Goal: Complete application form

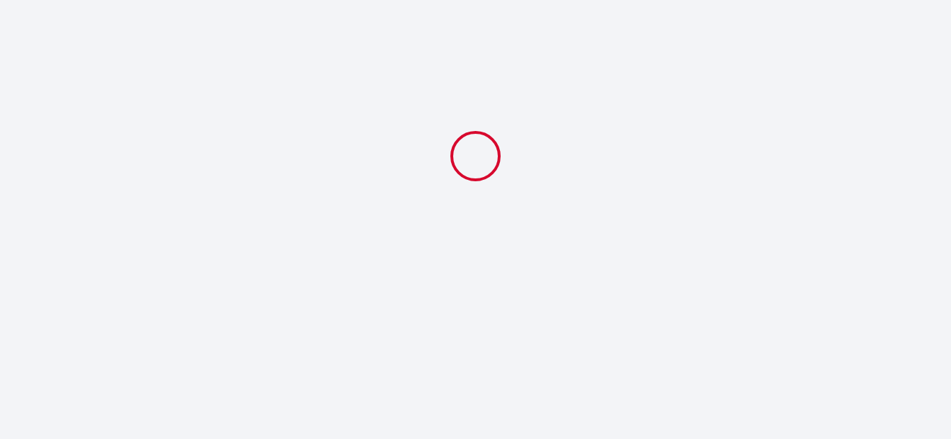
select select
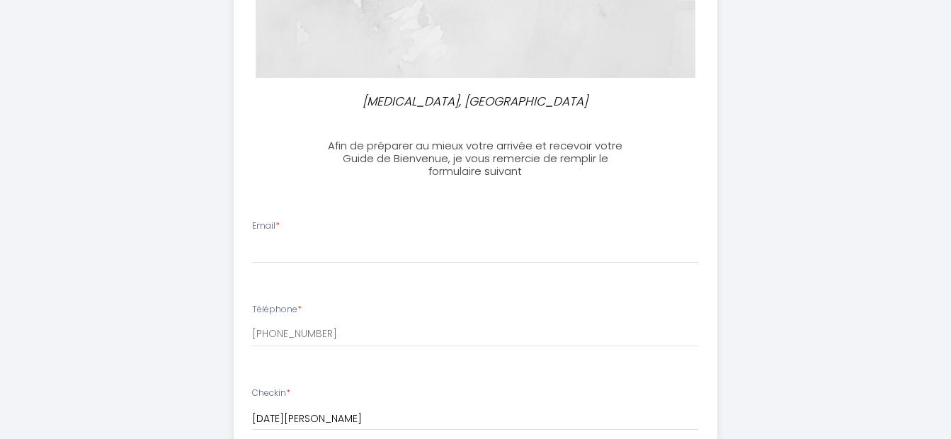
scroll to position [283, 0]
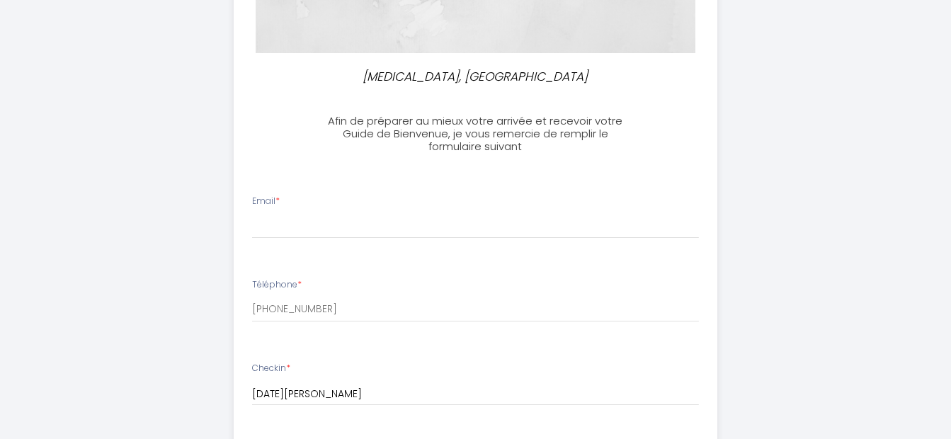
click at [331, 195] on div "Email *" at bounding box center [475, 217] width 465 height 44
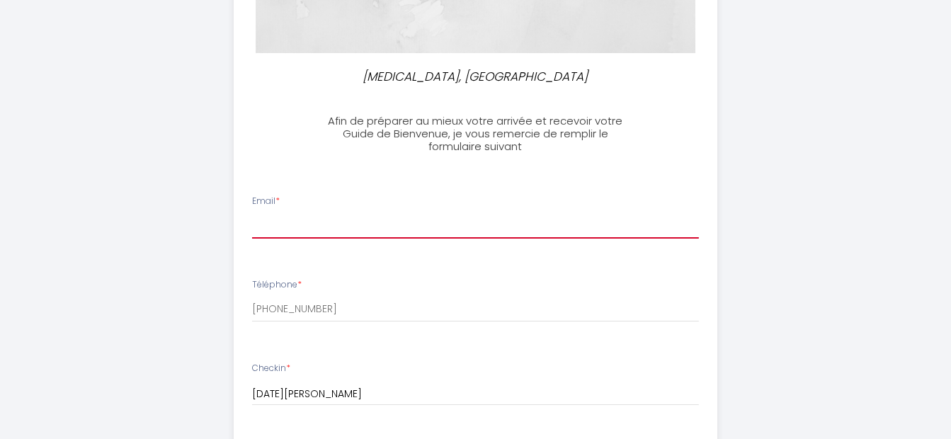
click at [317, 214] on input "Email *" at bounding box center [475, 225] width 447 height 25
type input "[EMAIL_ADDRESS][DOMAIN_NAME]"
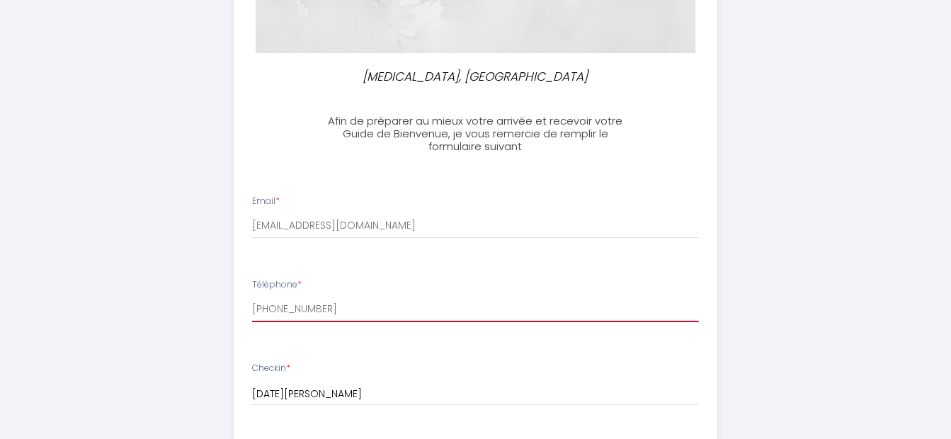
click at [319, 313] on input "[PHONE_NUMBER]" at bounding box center [475, 309] width 447 height 25
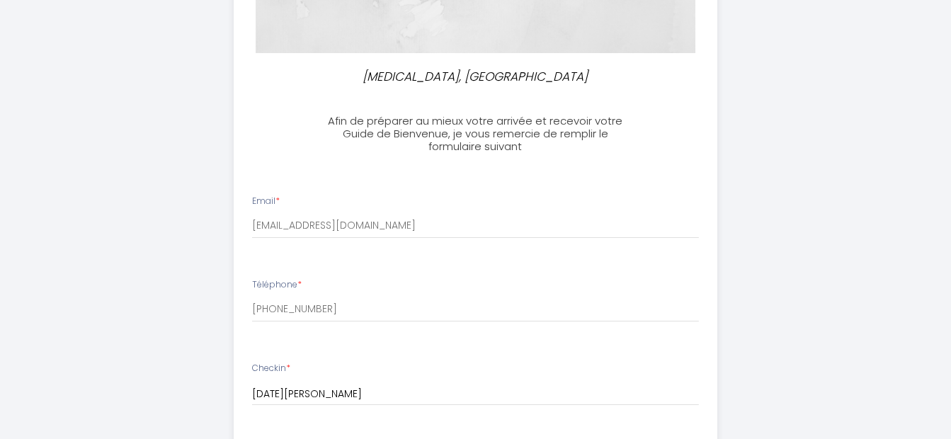
click at [314, 287] on div "Téléphone * [PHONE_NUMBER]" at bounding box center [475, 300] width 465 height 44
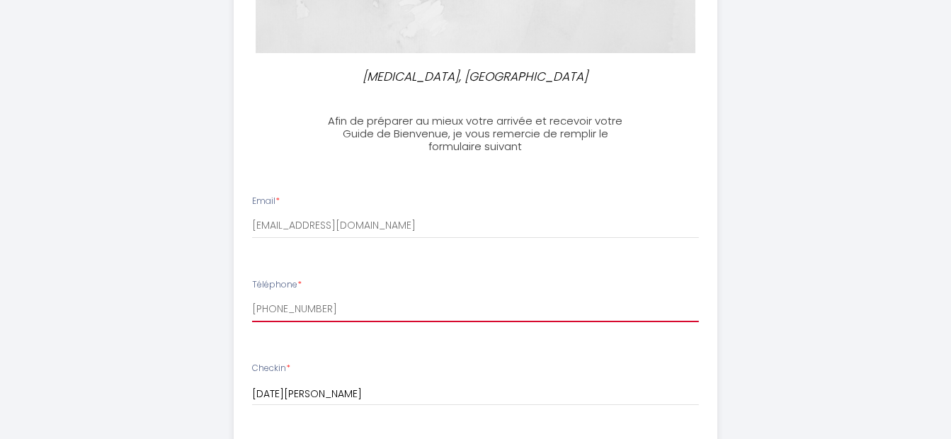
click at [316, 304] on input "[PHONE_NUMBER]" at bounding box center [475, 309] width 447 height 25
click at [332, 311] on input "[PHONE_NUMBER]" at bounding box center [475, 309] width 447 height 25
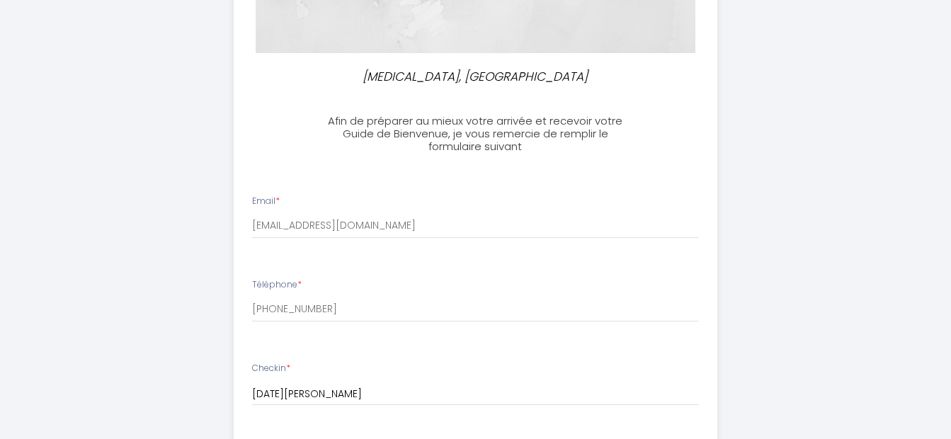
click at [333, 287] on div "Téléphone * [PHONE_NUMBER]" at bounding box center [475, 300] width 465 height 44
click at [306, 281] on div "Téléphone * [PHONE_NUMBER]" at bounding box center [475, 300] width 465 height 44
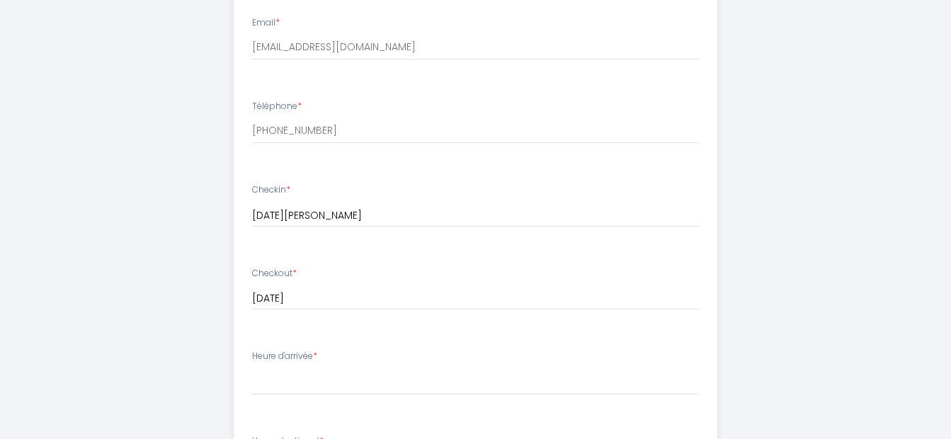
scroll to position [354, 0]
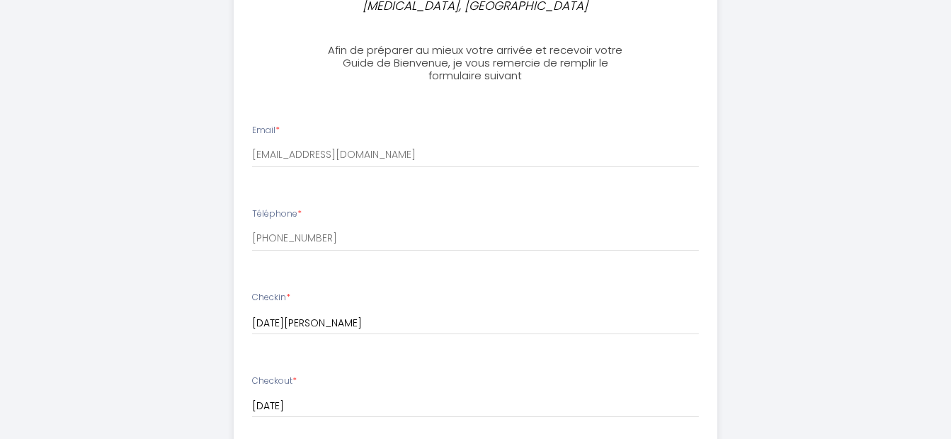
drag, startPoint x: 325, startPoint y: 217, endPoint x: 319, endPoint y: 212, distance: 8.5
click at [324, 216] on div "Téléphone * [PHONE_NUMBER]" at bounding box center [475, 229] width 465 height 44
click at [295, 212] on label "Téléphone *" at bounding box center [277, 213] width 50 height 13
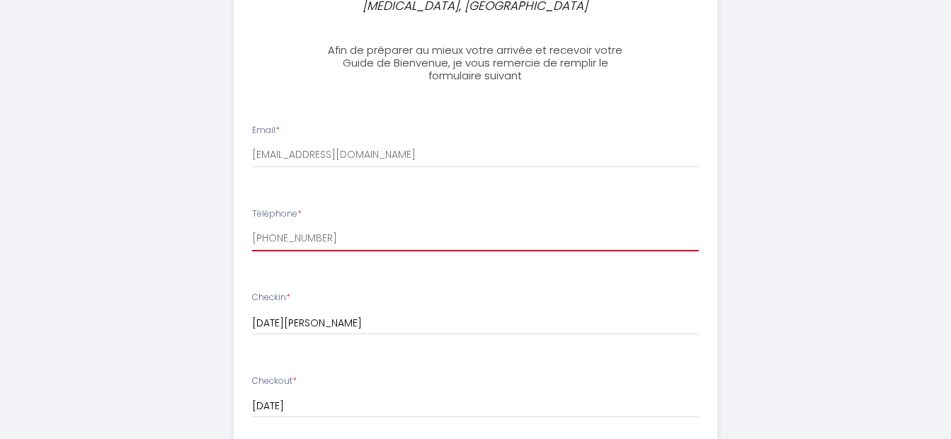
click at [295, 226] on input "[PHONE_NUMBER]" at bounding box center [475, 238] width 447 height 25
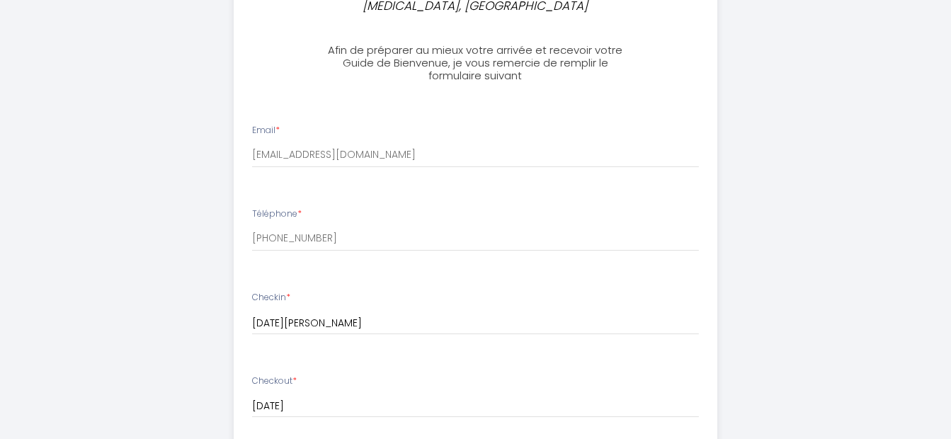
click at [340, 211] on div "Téléphone * [PHONE_NUMBER]" at bounding box center [475, 229] width 465 height 44
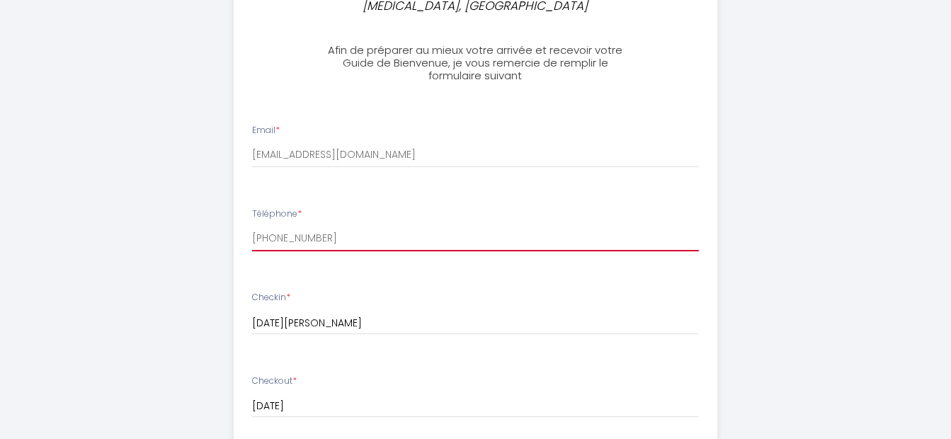
click at [360, 242] on input "[PHONE_NUMBER]" at bounding box center [475, 238] width 447 height 25
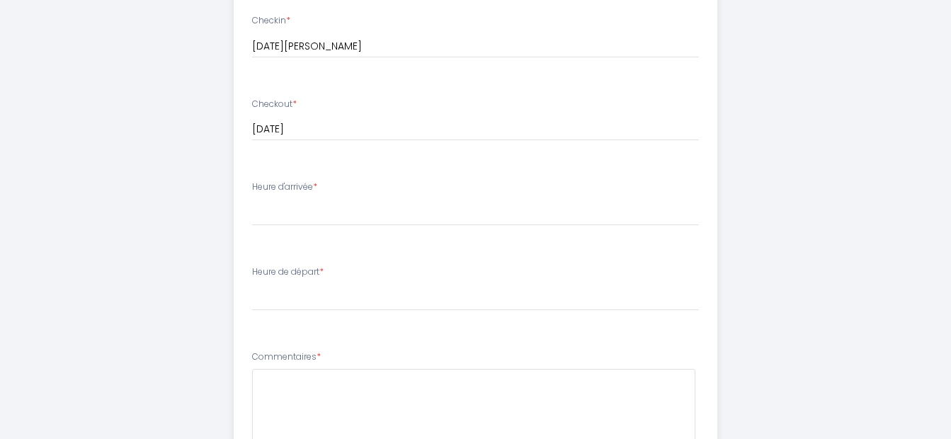
scroll to position [637, 0]
click at [377, 183] on div "Heure d'arrivée * 16:00 16:30 17:00 17:30 18:00 18:30 19:00 19:30 20:00 20:30 2…" at bounding box center [475, 196] width 447 height 45
click at [339, 175] on div "Heure d'arrivée * 16:00 16:30 17:00 17:30 18:00 18:30 19:00 19:30 20:00 20:30 2…" at bounding box center [475, 196] width 447 height 45
click at [294, 178] on label "Heure d'arrivée *" at bounding box center [284, 180] width 65 height 13
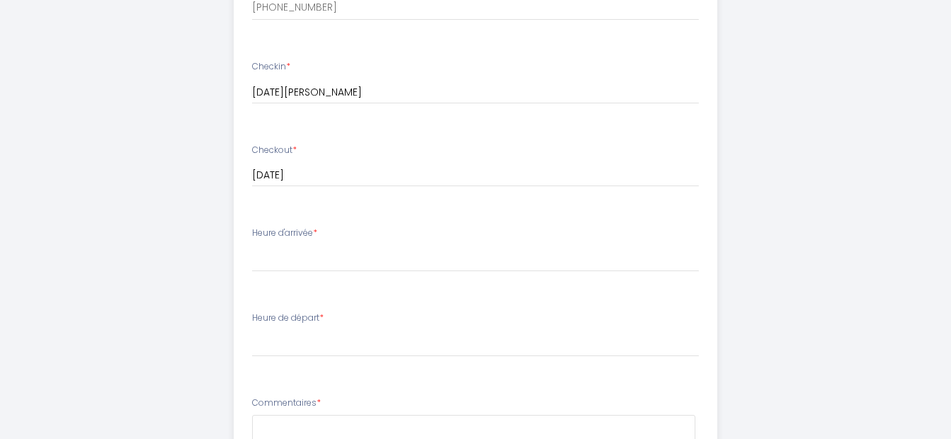
scroll to position [415, 0]
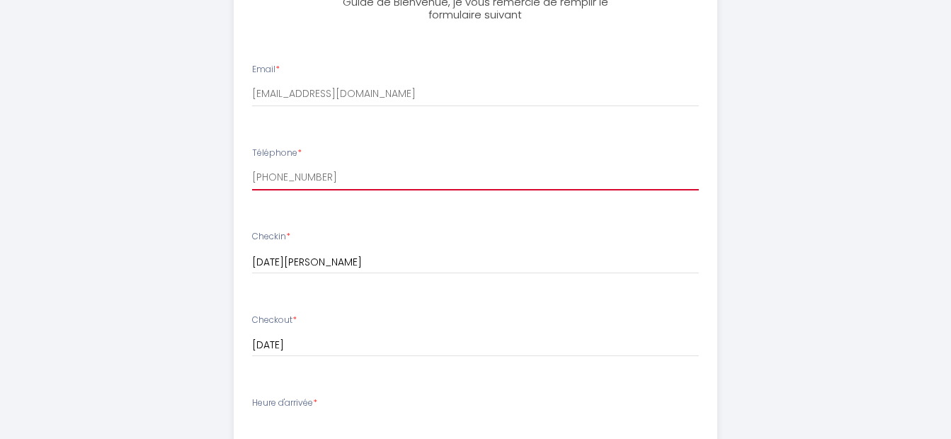
click at [335, 180] on input "[PHONE_NUMBER]" at bounding box center [475, 177] width 447 height 25
drag, startPoint x: 260, startPoint y: 172, endPoint x: 398, endPoint y: 180, distance: 138.2
click at [398, 180] on input "[PHONE_NUMBER]" at bounding box center [475, 177] width 447 height 25
click at [304, 179] on input "[PHONE_NUMBER]" at bounding box center [475, 177] width 447 height 25
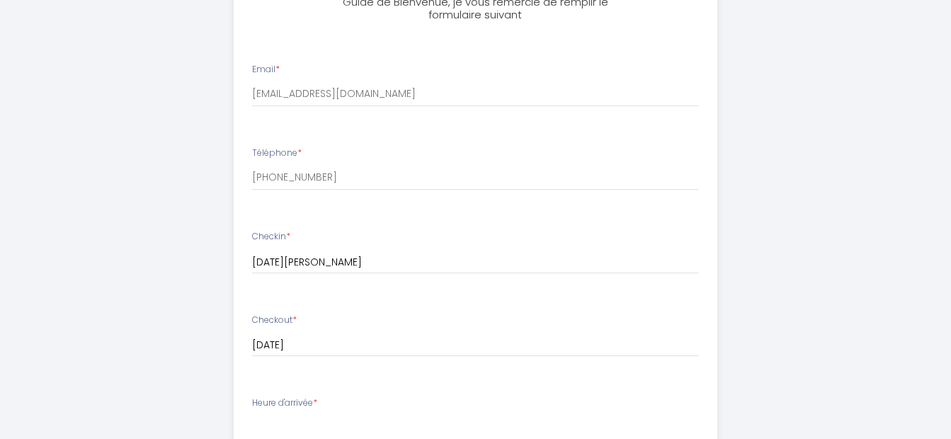
click at [353, 153] on div "Téléphone * [PHONE_NUMBER]" at bounding box center [475, 169] width 465 height 44
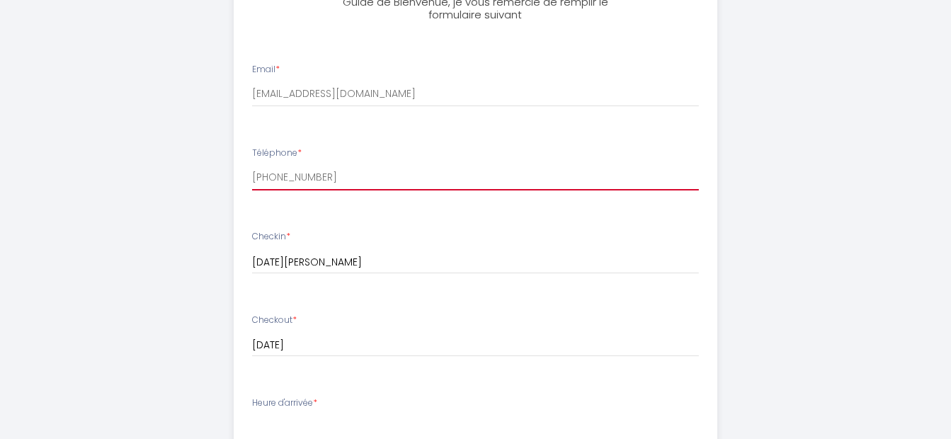
click at [345, 170] on input "[PHONE_NUMBER]" at bounding box center [475, 177] width 447 height 25
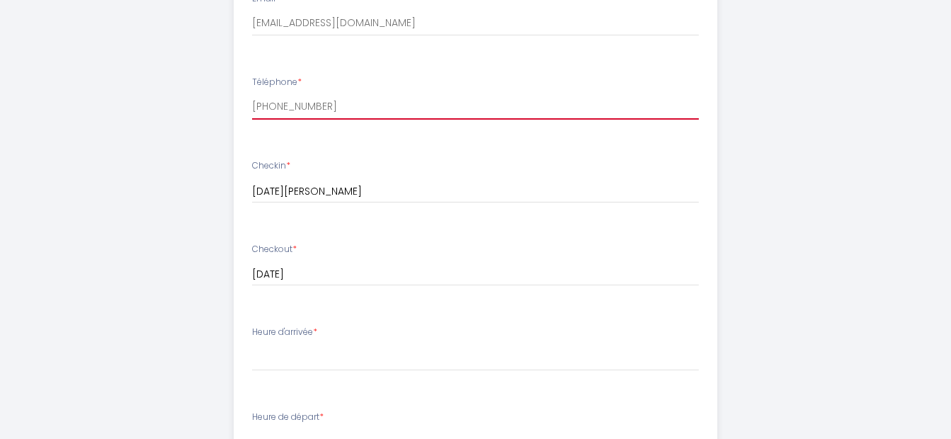
scroll to position [556, 0]
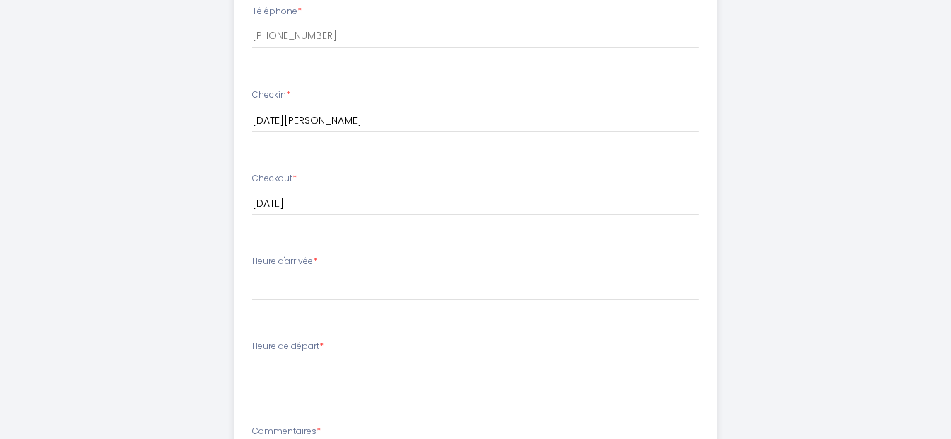
click at [340, 272] on div "Heure d'arrivée * 16:00 16:30 17:00 17:30 18:00 18:30 19:00 19:30 20:00 20:30 2…" at bounding box center [475, 277] width 447 height 45
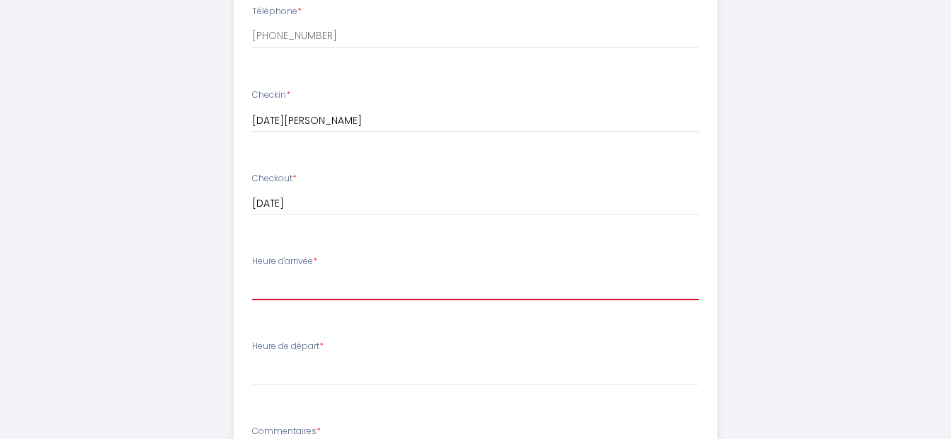
click at [300, 287] on select "16:00 16:30 17:00 17:30 18:00 18:30 19:00 19:30 20:00 20:30 21:00 21:30 22:00 2…" at bounding box center [475, 286] width 447 height 27
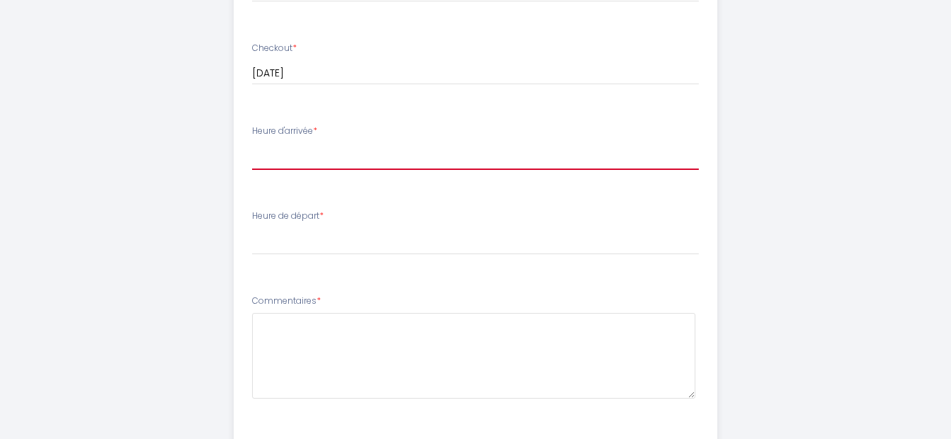
scroll to position [698, 0]
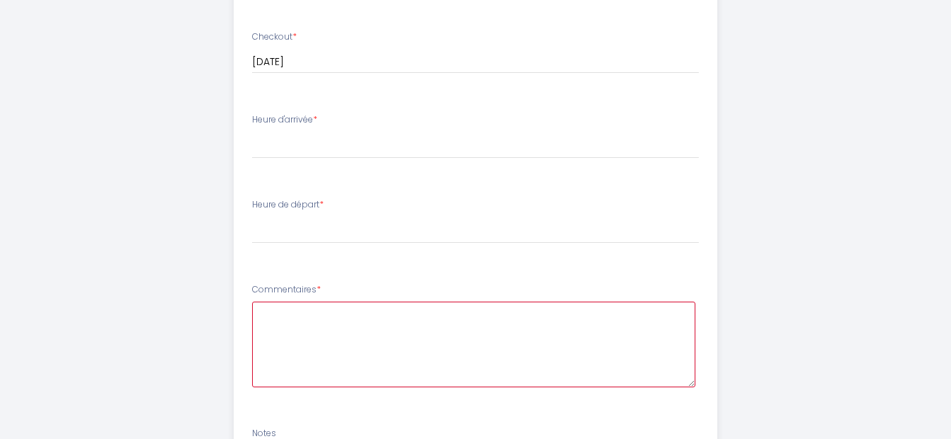
click at [289, 323] on textarea at bounding box center [473, 345] width 443 height 86
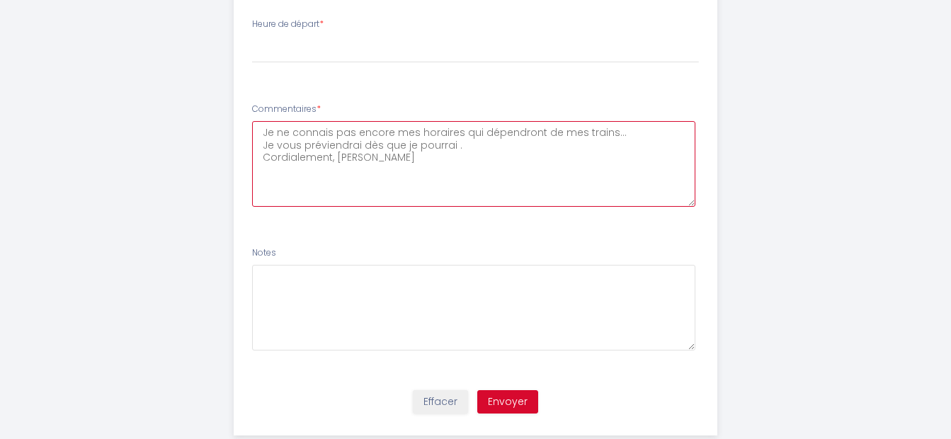
scroll to position [910, 0]
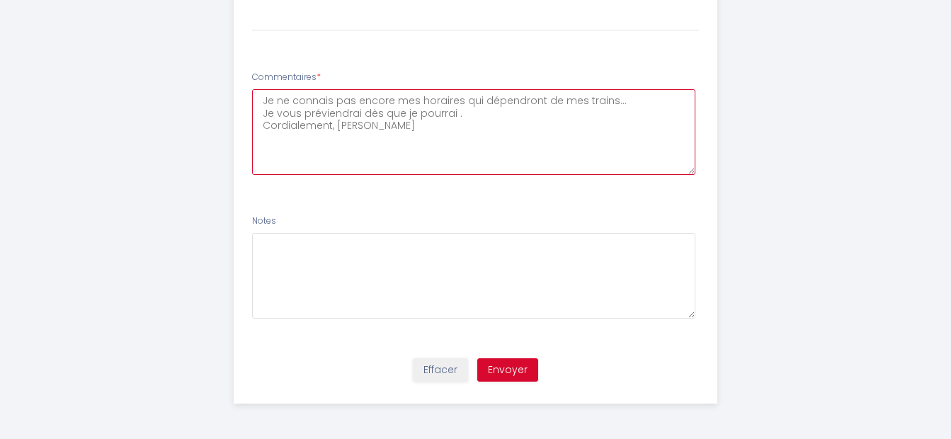
type textarea "Je ne connais pas encore mes horaires qui dépendront de mes trains... Je vous p…"
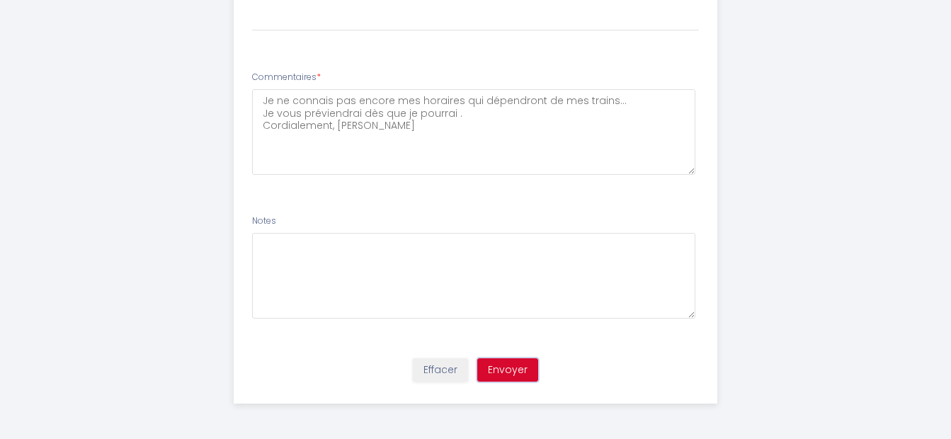
click at [491, 367] on button "Envoyer" at bounding box center [507, 370] width 61 height 24
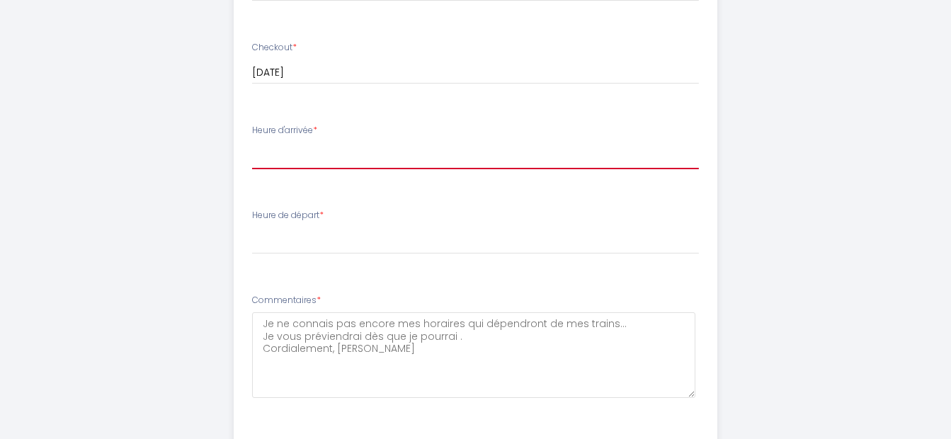
scroll to position [688, 0]
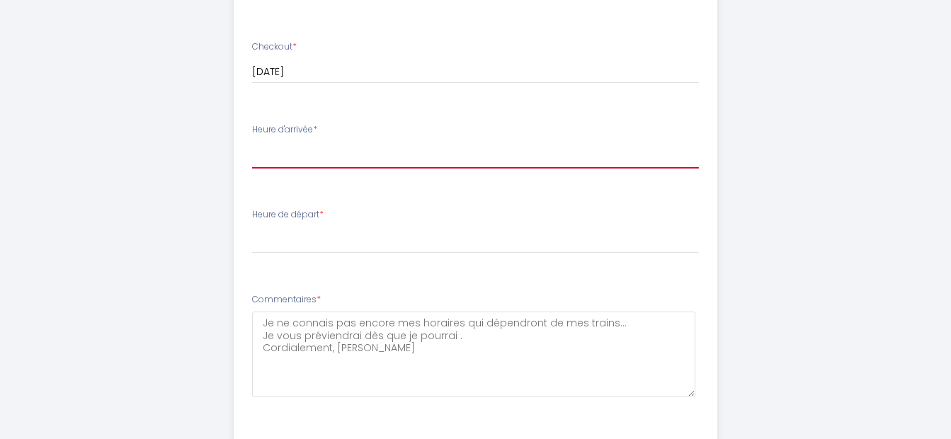
click at [338, 147] on select "16:00 16:30 17:00 17:30 18:00 18:30 19:00 19:30 20:00 20:30 21:00 21:30 22:00 2…" at bounding box center [475, 155] width 447 height 27
select select "18:00"
click at [252, 142] on select "16:00 16:30 17:00 17:30 18:00 18:30 19:00 19:30 20:00 20:30 21:00 21:30 22:00 2…" at bounding box center [475, 155] width 447 height 27
click at [324, 151] on select "16:00 16:30 17:00 17:30 18:00 18:30 19:00 19:30 20:00 20:30 21:00 21:30 22:00 2…" at bounding box center [475, 155] width 447 height 27
click at [299, 157] on select "16:00 16:30 17:00 17:30 18:00 18:30 19:00 19:30 20:00 20:30 21:00 21:30 22:00 2…" at bounding box center [475, 155] width 447 height 27
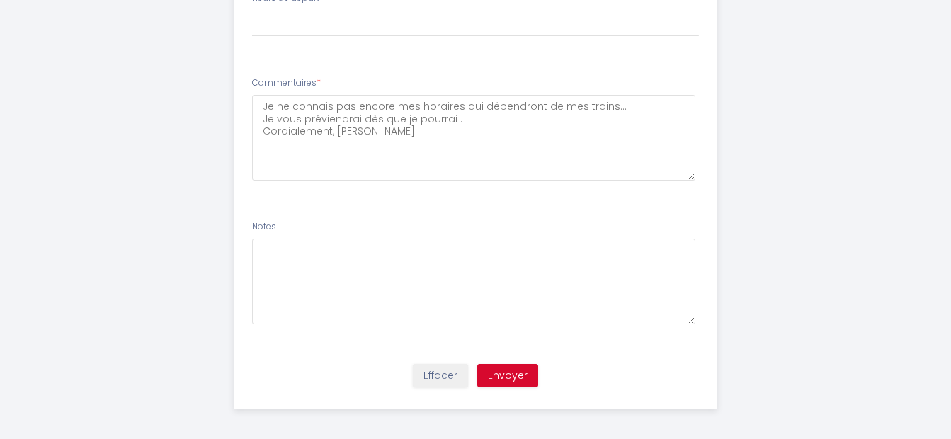
scroll to position [910, 0]
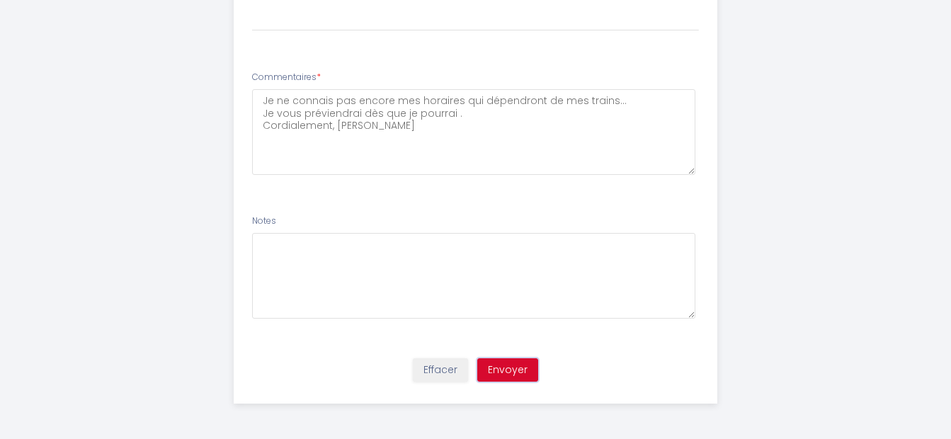
click at [505, 369] on button "Envoyer" at bounding box center [507, 370] width 61 height 24
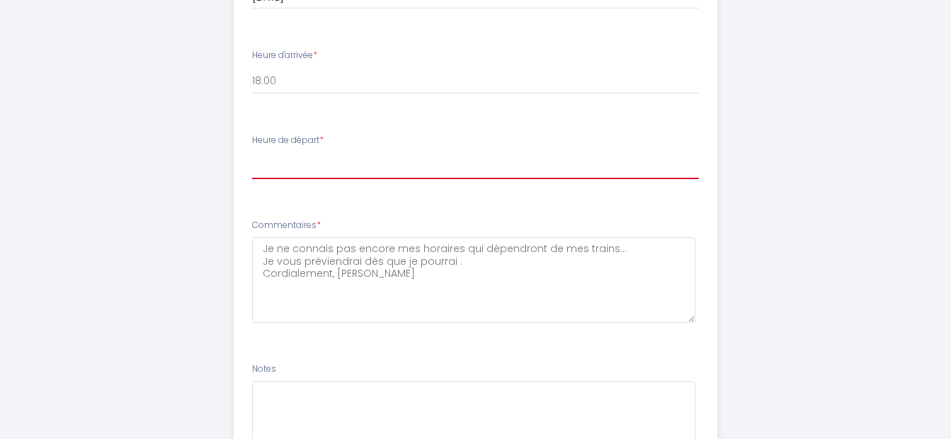
scroll to position [627, 0]
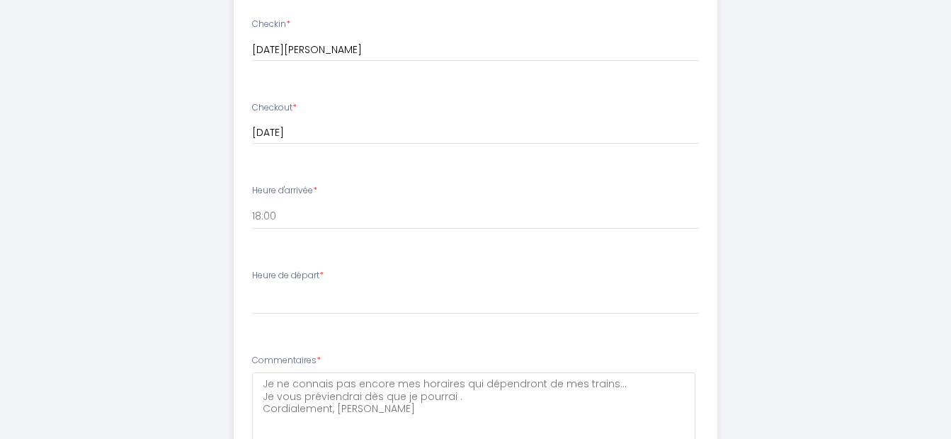
click at [337, 279] on div "Heure de départ * 00:00 00:30 01:00 01:30 02:00 02:30 03:00 03:30 04:00 04:30 0…" at bounding box center [475, 291] width 447 height 45
click at [312, 276] on label "Heure de départ *" at bounding box center [287, 275] width 71 height 13
click at [311, 273] on label "Heure de départ *" at bounding box center [287, 275] width 71 height 13
click at [341, 267] on li "Heure de départ * 00:00 00:30 01:00 01:30 02:00 02:30 03:00 03:30 04:00 04:30 0…" at bounding box center [475, 298] width 482 height 76
click at [323, 273] on span "*" at bounding box center [321, 275] width 4 height 12
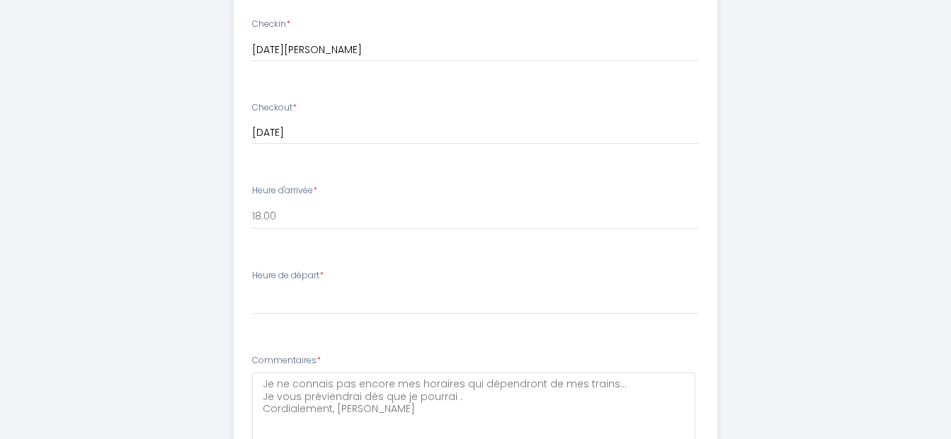
click at [275, 277] on label "Heure de départ *" at bounding box center [287, 275] width 71 height 13
click at [293, 294] on select "00:00 00:30 01:00 01:30 02:00 02:30 03:00 03:30 04:00 04:30 05:00 05:30 06:00 0…" at bounding box center [475, 300] width 447 height 27
select select "11:00"
click at [252, 287] on select "00:00 00:30 01:00 01:30 02:00 02:30 03:00 03:30 04:00 04:30 05:00 05:30 06:00 0…" at bounding box center [475, 300] width 447 height 27
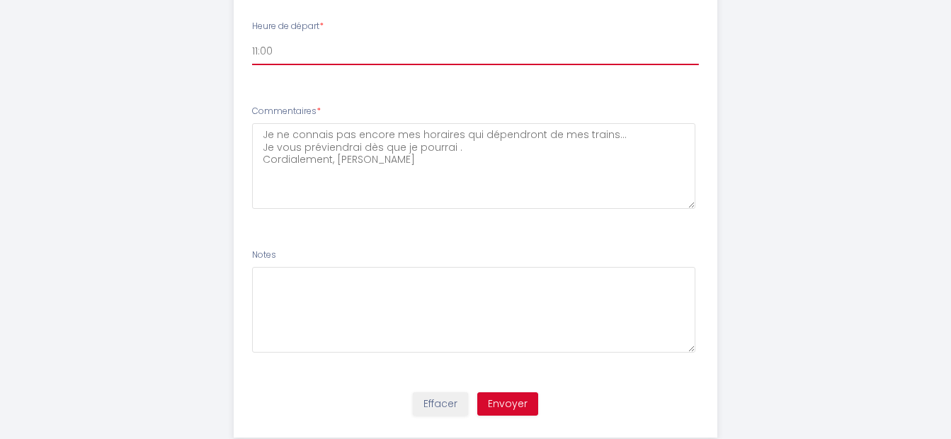
scroll to position [910, 0]
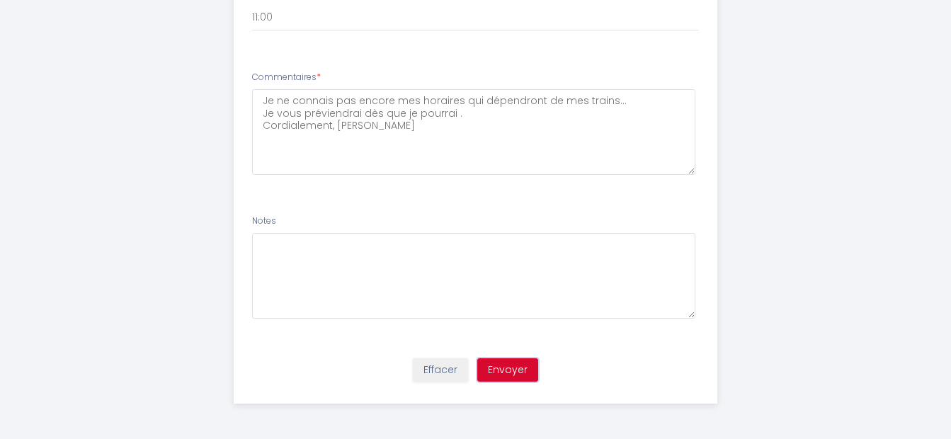
click at [495, 365] on button "Envoyer" at bounding box center [507, 370] width 61 height 24
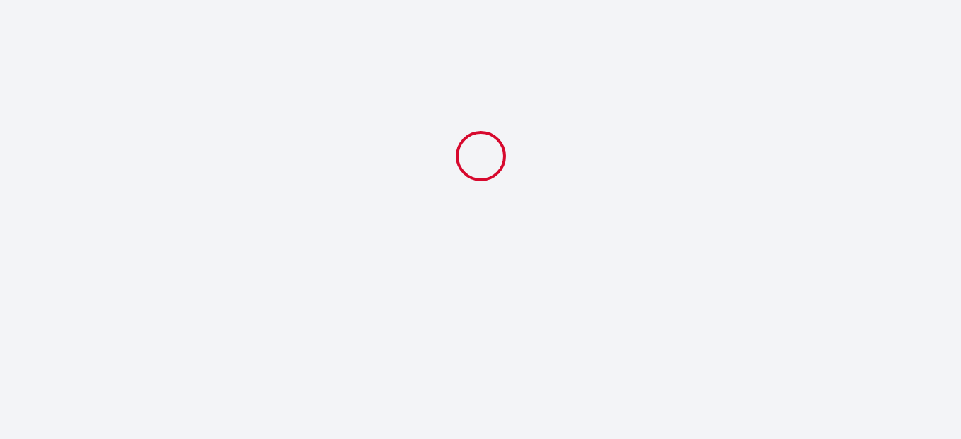
select select "18:00"
select select "11:00"
